Goal: Information Seeking & Learning: Learn about a topic

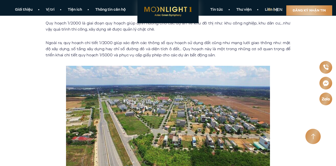
scroll to position [408, 0]
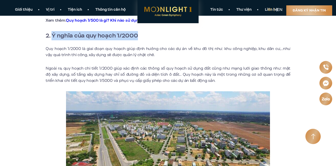
drag, startPoint x: 53, startPoint y: 34, endPoint x: 137, endPoint y: 34, distance: 83.8
click at [137, 34] on strong "2. Ý nghĩa của quy hoạch 1/2000" at bounding box center [92, 35] width 92 height 9
copy strong "Ý nghĩa của quy hoạch 1/2000"
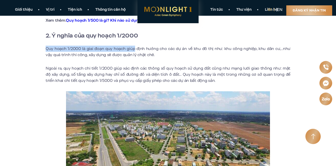
drag, startPoint x: 46, startPoint y: 48, endPoint x: 132, endPoint y: 49, distance: 85.9
click at [132, 49] on p "Quy hoạch 1/2000 là giai đoạn quy hoạch giúp định hướng cho các dự án về khu đô…" at bounding box center [168, 52] width 245 height 12
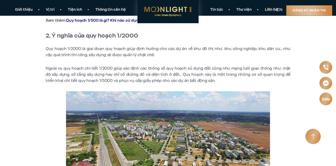
click at [176, 58] on p "Quy hoạch 1/2000 là giai đoạn quy hoạch giúp định hướng cho các dự án về khu đô…" at bounding box center [168, 52] width 245 height 12
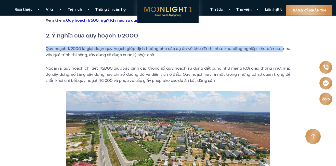
drag, startPoint x: 46, startPoint y: 48, endPoint x: 275, endPoint y: 45, distance: 229.1
copy p "Quy hoạch 1/2000 là giai đoạn quy hoạch giúp định hướng cho các dự án về khu đô…"
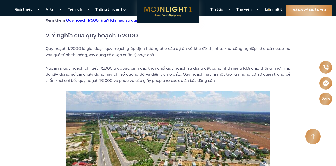
click at [78, 75] on p "Ngoài ra, quy hoạch chi tiết 1/2000 giúp xác định các thông số quy hoạch sử dụn…" at bounding box center [168, 74] width 245 height 18
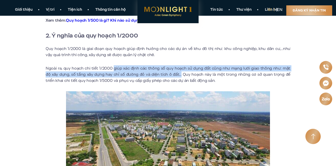
drag, startPoint x: 112, startPoint y: 68, endPoint x: 174, endPoint y: 75, distance: 61.8
click at [174, 75] on p "Ngoài ra, quy hoạch chi tiết 1/2000 giúp xác định các thông số quy hoạch sử dụn…" at bounding box center [168, 74] width 245 height 18
copy p "giúp xác định các thông số quy hoạch sử dụng đất cũng như mạng lưới giao thông …"
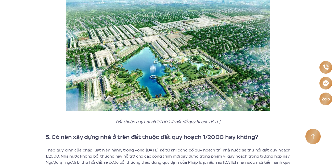
scroll to position [892, 0]
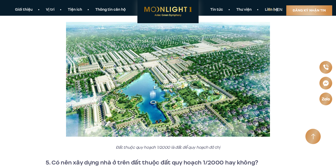
click at [294, 67] on div "Quy Hoạch 1/2000 Là Gì? Thời Hạn Và Cách Xem Bản Đồ Chi Tiết Hiện nay, dựa vào …" at bounding box center [167, 5] width 313 height 1499
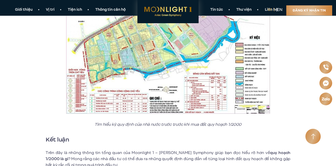
scroll to position [1392, 0]
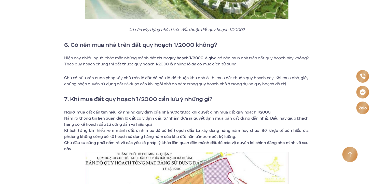
scroll to position [1407, 0]
